Goal: Transaction & Acquisition: Obtain resource

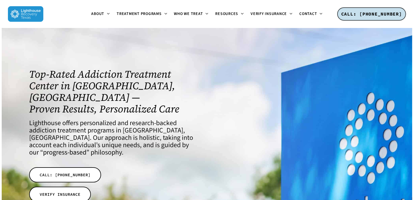
click at [44, 120] on h4 "Lighthouse offers personalized and research-backed addiction treatment programs…" at bounding box center [114, 138] width 171 height 37
click at [47, 120] on h4 "Lighthouse offers personalized and research-backed addiction treatment programs…" at bounding box center [114, 138] width 171 height 37
copy h4 "Lighthouse"
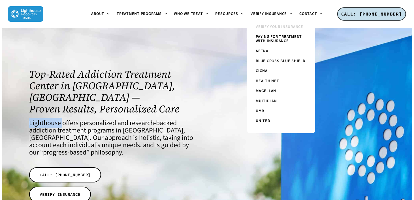
click at [272, 29] on span "Verify Your Insurance" at bounding box center [279, 27] width 48 height 6
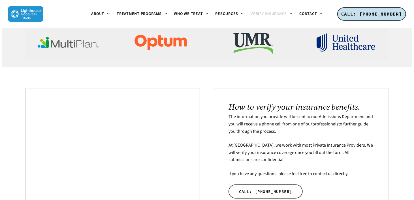
scroll to position [151, 0]
